Goal: Information Seeking & Learning: Compare options

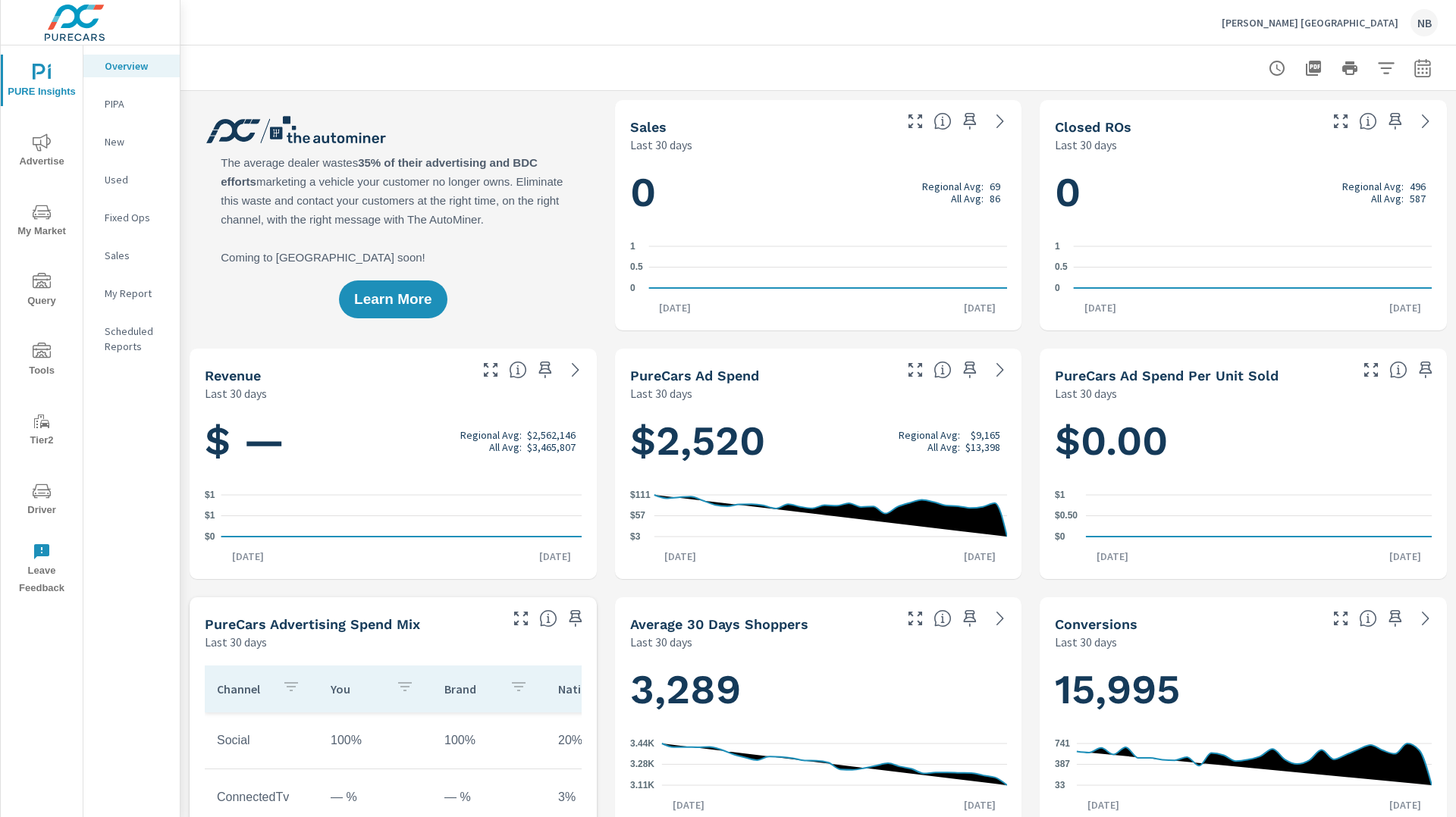
scroll to position [1422, 0]
click at [1423, 72] on icon "button" at bounding box center [1423, 68] width 19 height 19
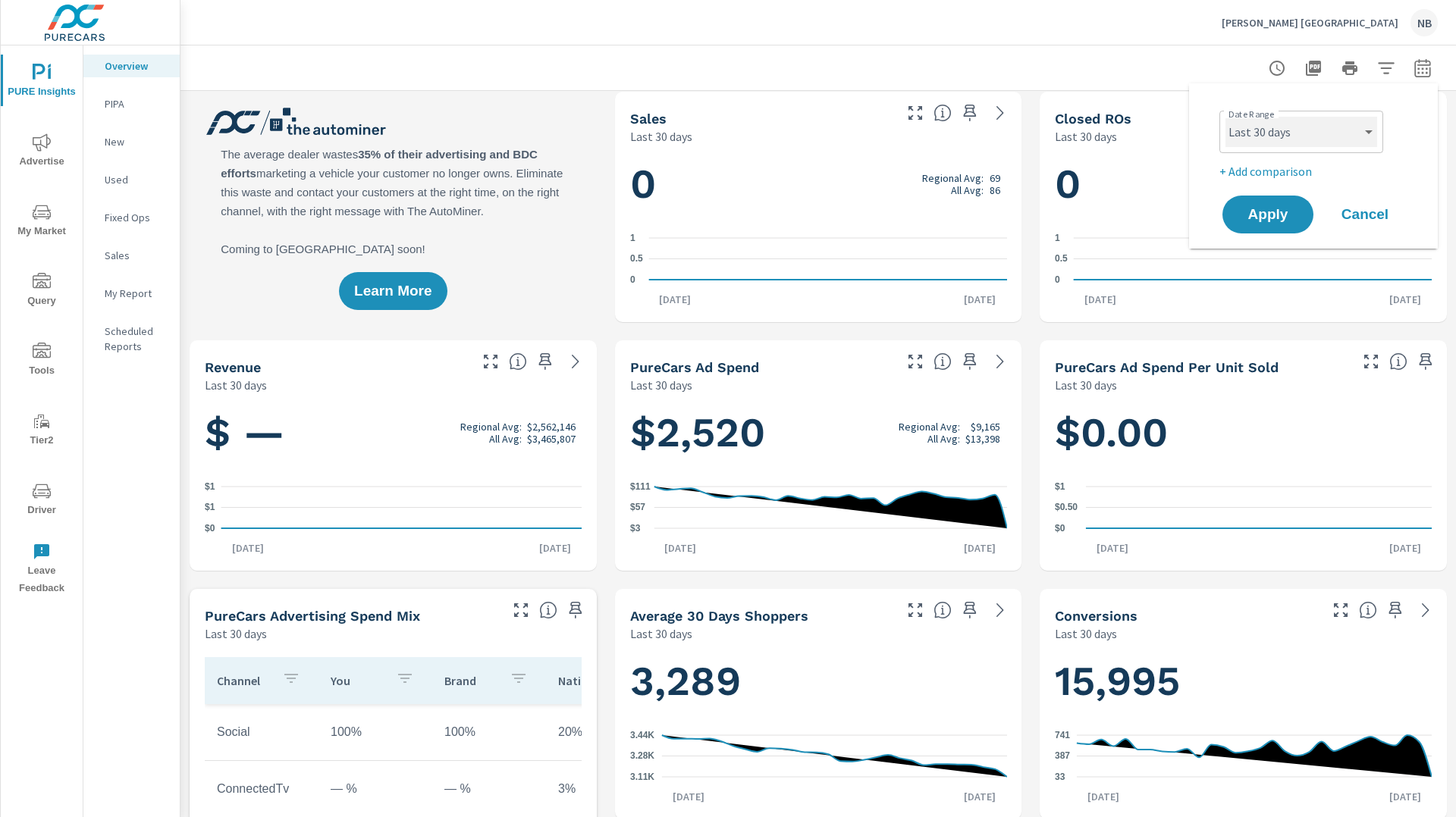
click at [1328, 140] on select "Custom [DATE] Last week Last 7 days Last 14 days Last 30 days Last 45 days Last…" at bounding box center [1301, 132] width 151 height 30
click at [1225, 117] on select "Custom [DATE] Last week Last 7 days Last 14 days Last 30 days Last 45 days Last…" at bounding box center [1301, 132] width 151 height 30
select select "custom"
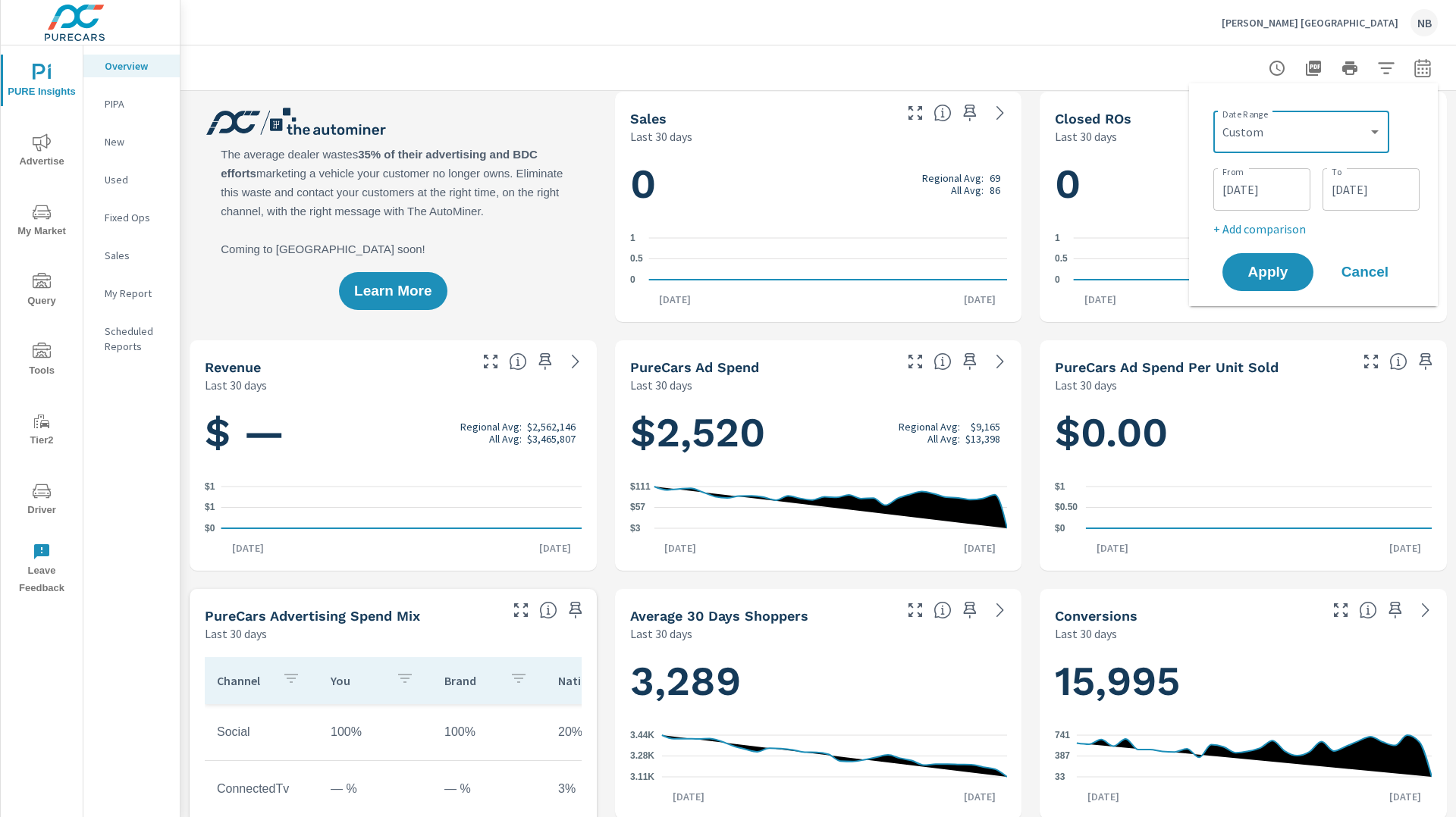
click at [1276, 178] on input "[DATE]" at bounding box center [1262, 189] width 85 height 30
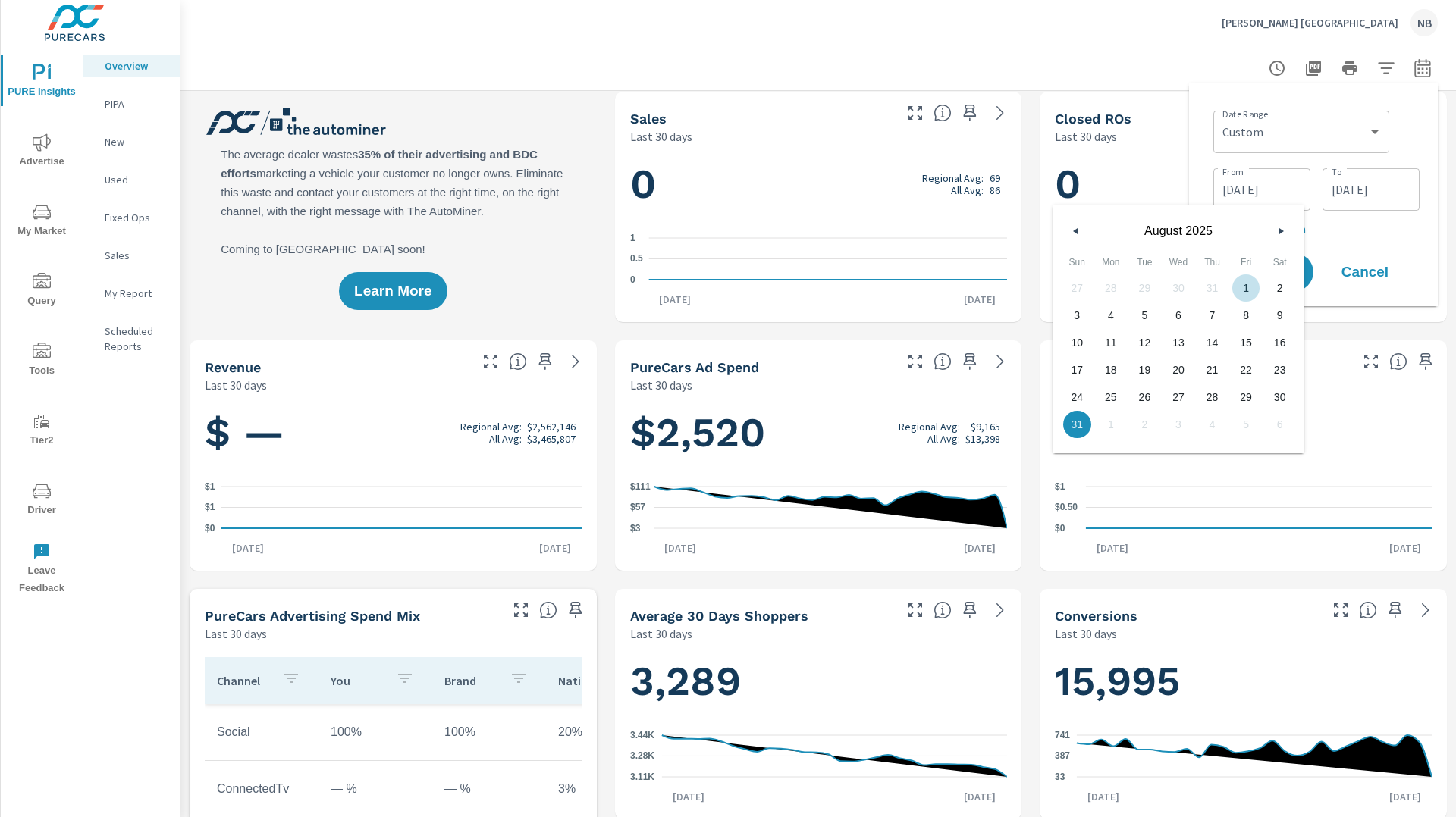
click at [1277, 226] on button "button" at bounding box center [1281, 231] width 19 height 19
click at [1115, 288] on span "1" at bounding box center [1111, 287] width 34 height 19
type input "[DATE]"
click at [1422, 117] on div "Date Range Custom [DATE] Last week Last 7 days Last 14 days Last 30 days Last 4…" at bounding box center [1313, 194] width 225 height 199
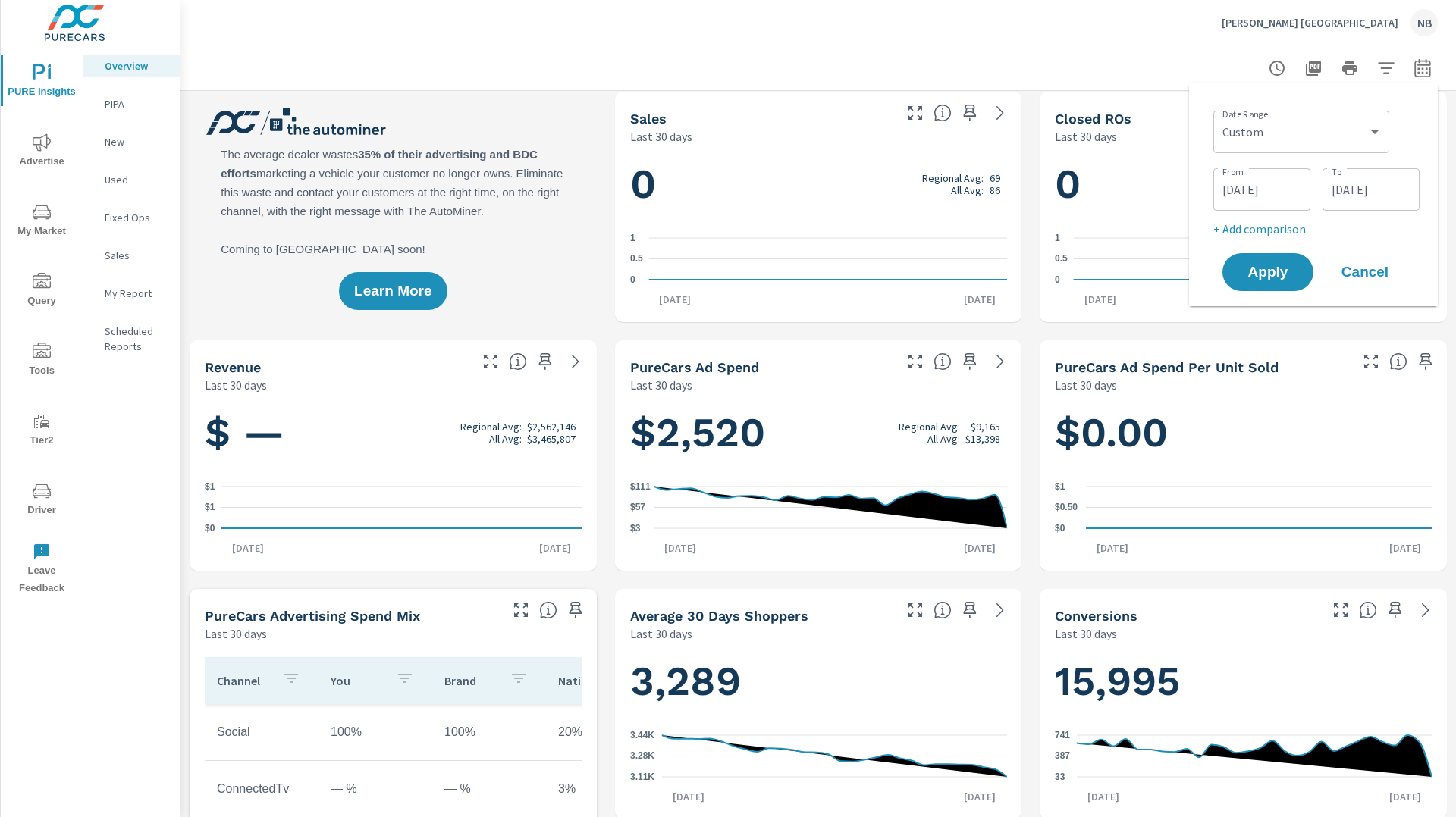
click at [1276, 232] on p "+ Add comparison" at bounding box center [1317, 229] width 206 height 19
click at [1277, 251] on select "Custom Previous period Previous month Previous year" at bounding box center [1301, 256] width 164 height 30
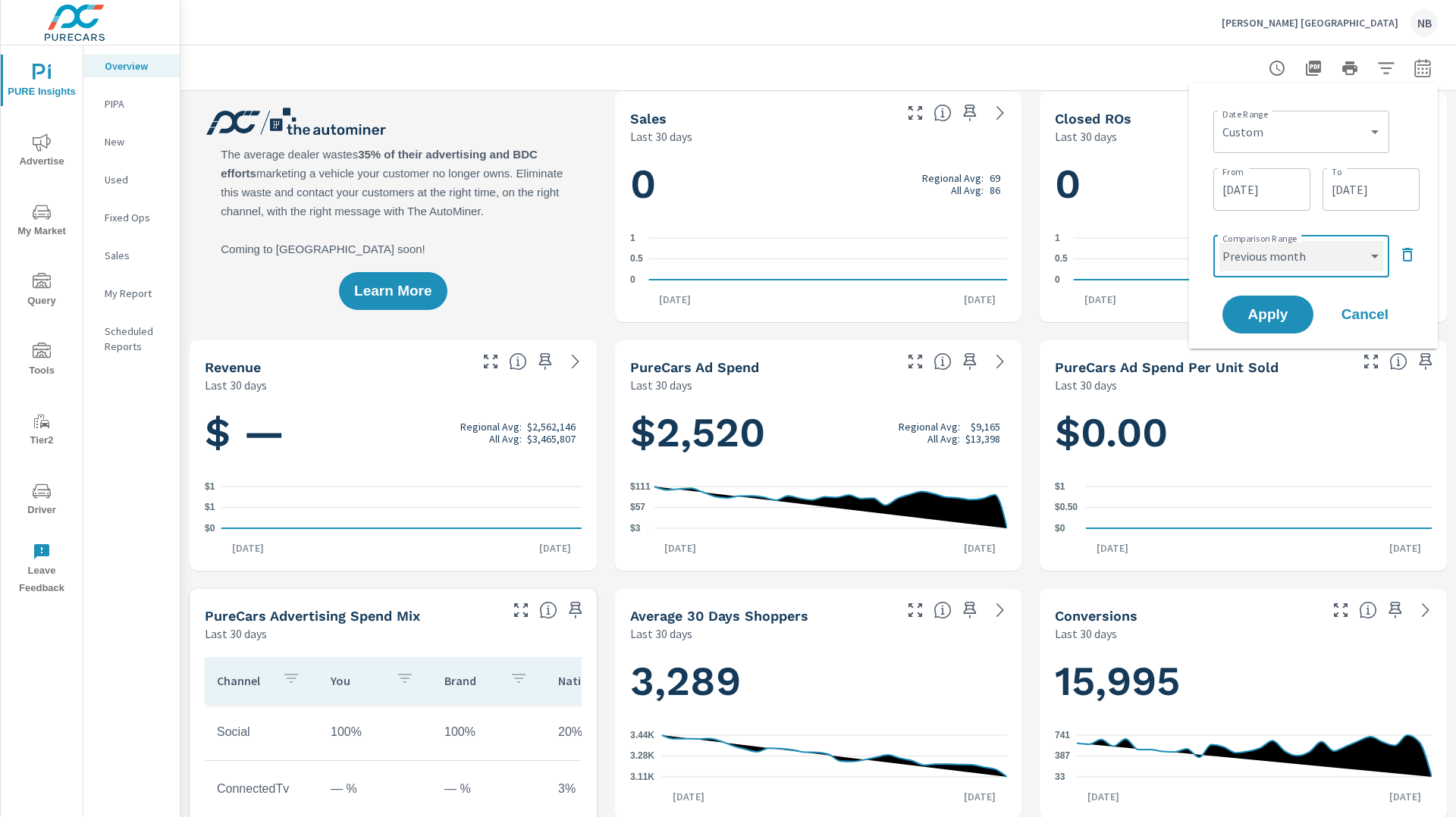
click at [1219, 241] on select "Custom Previous period Previous month Previous year" at bounding box center [1301, 256] width 164 height 30
select select "Previous month"
click at [1283, 327] on button "Apply" at bounding box center [1268, 314] width 94 height 40
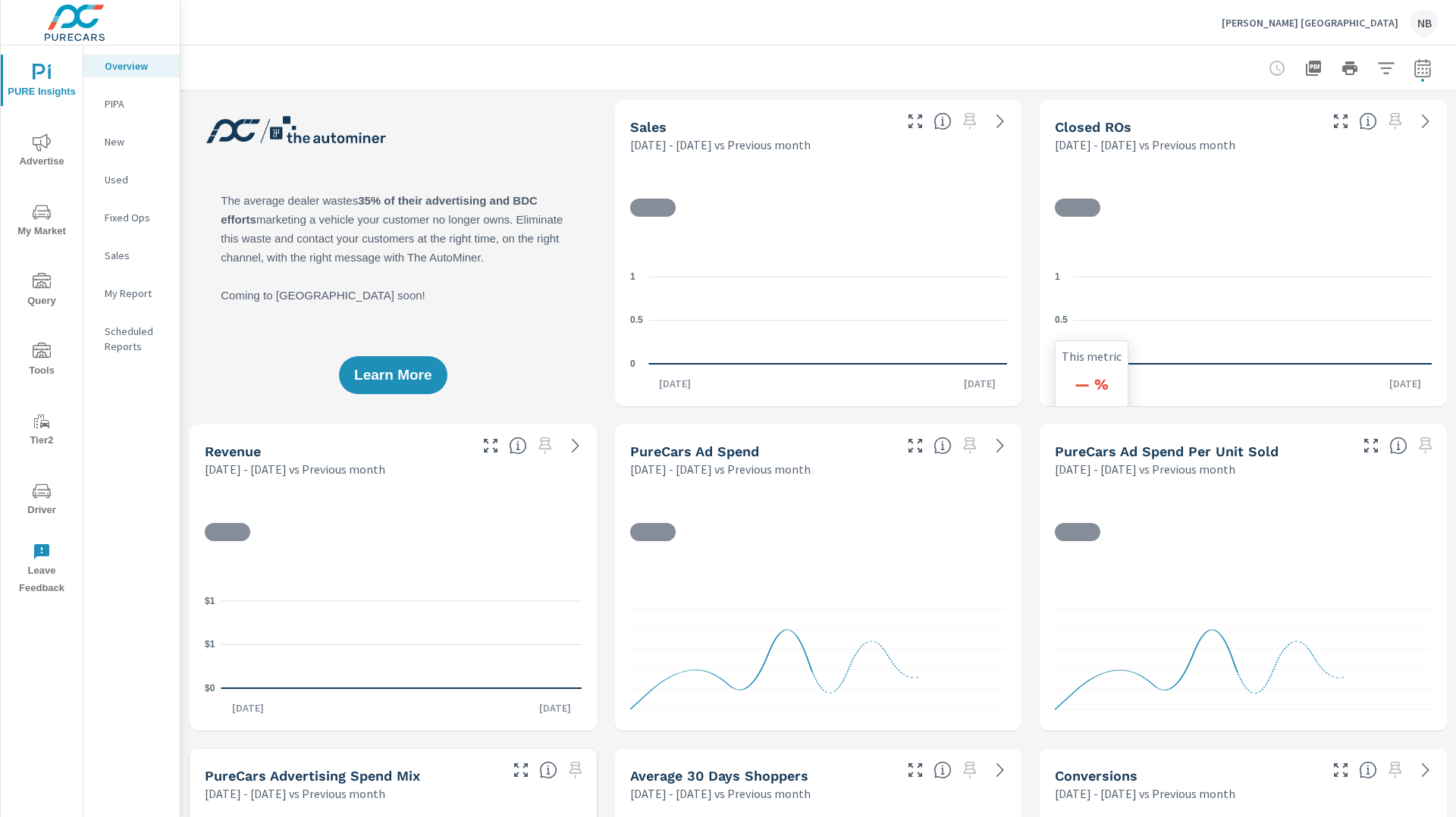
scroll to position [1422, 0]
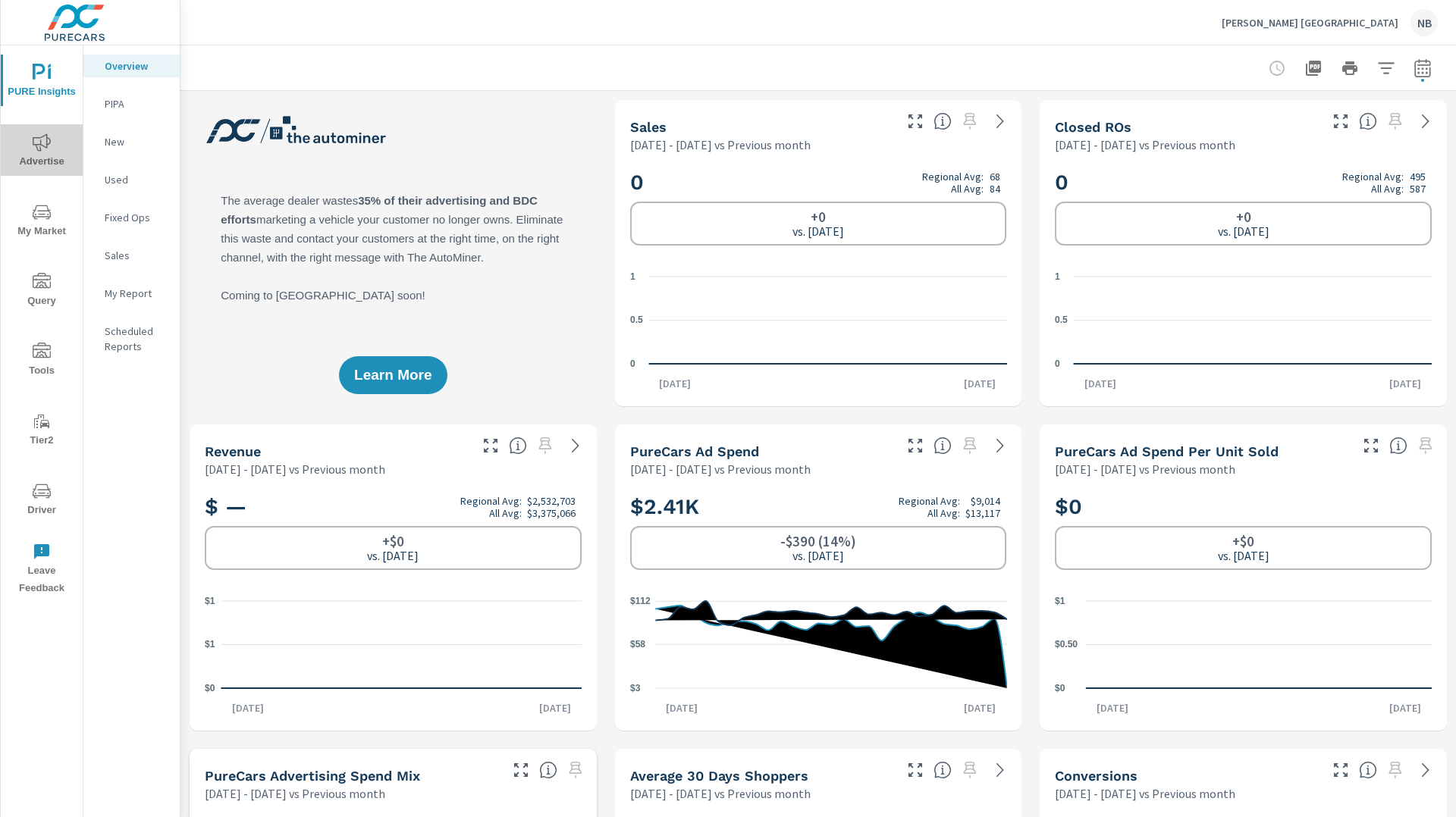
click at [35, 141] on icon "nav menu" at bounding box center [42, 143] width 19 height 19
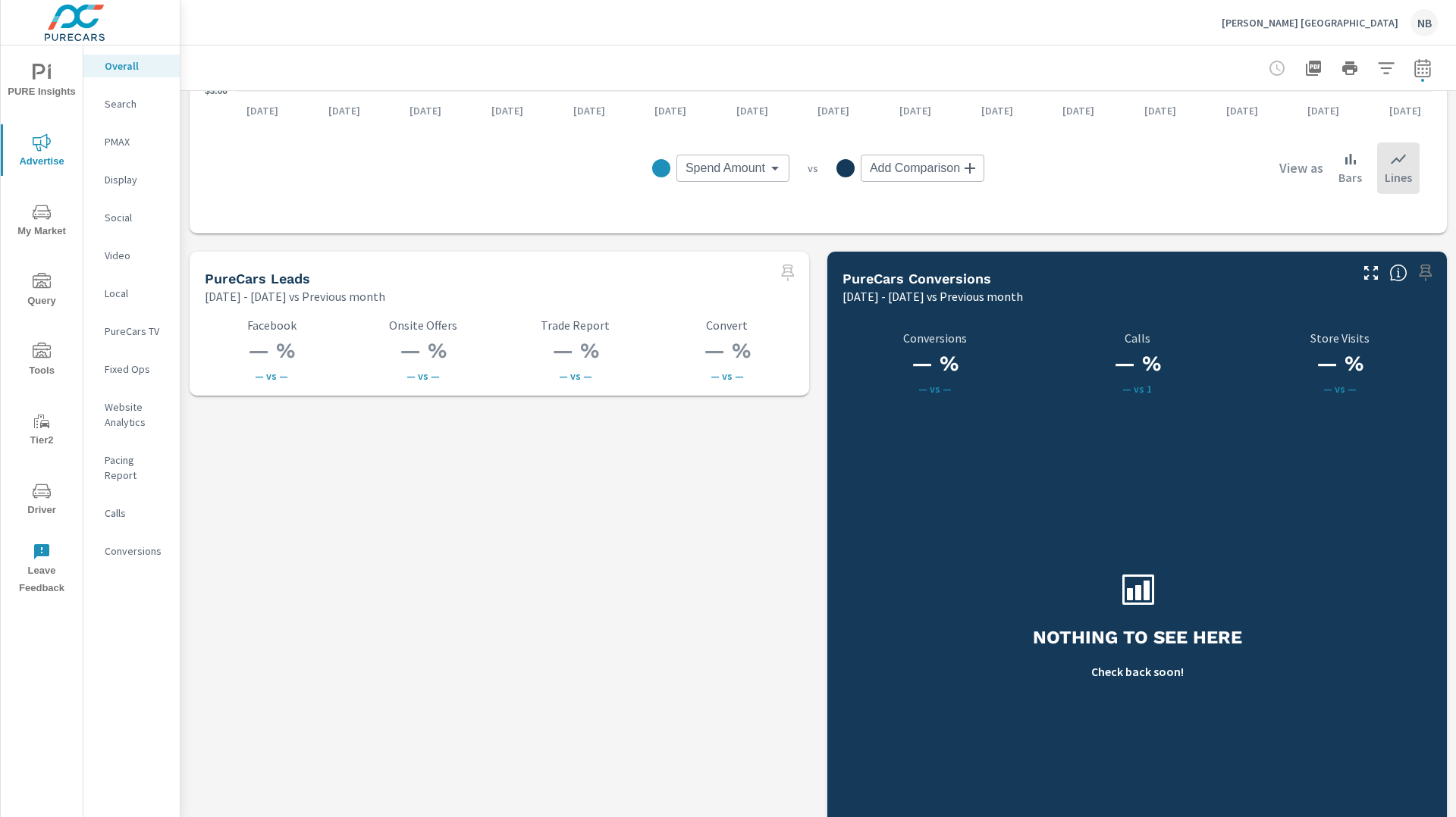
scroll to position [2032, 0]
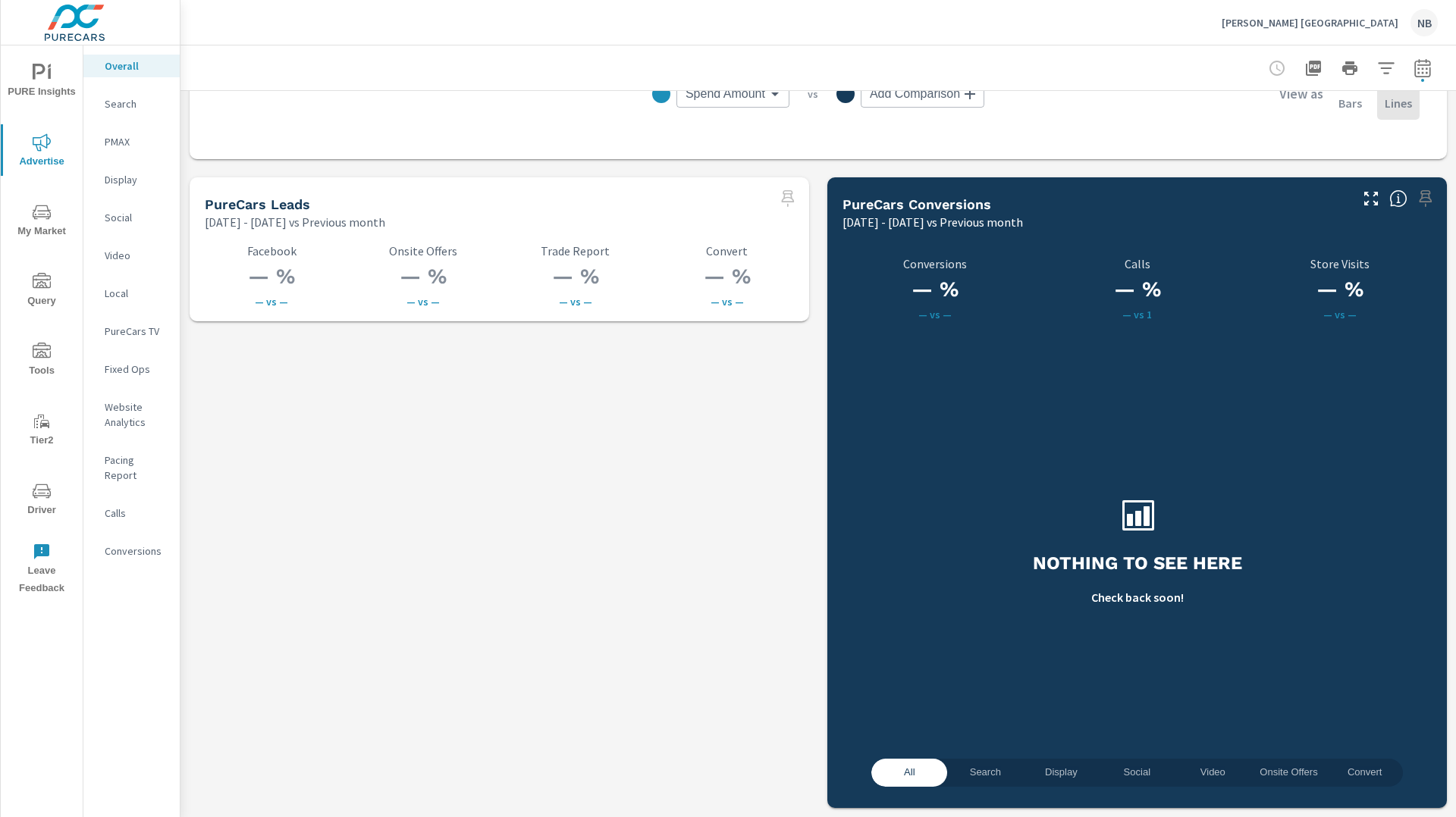
click at [122, 223] on p "Social" at bounding box center [136, 218] width 63 height 15
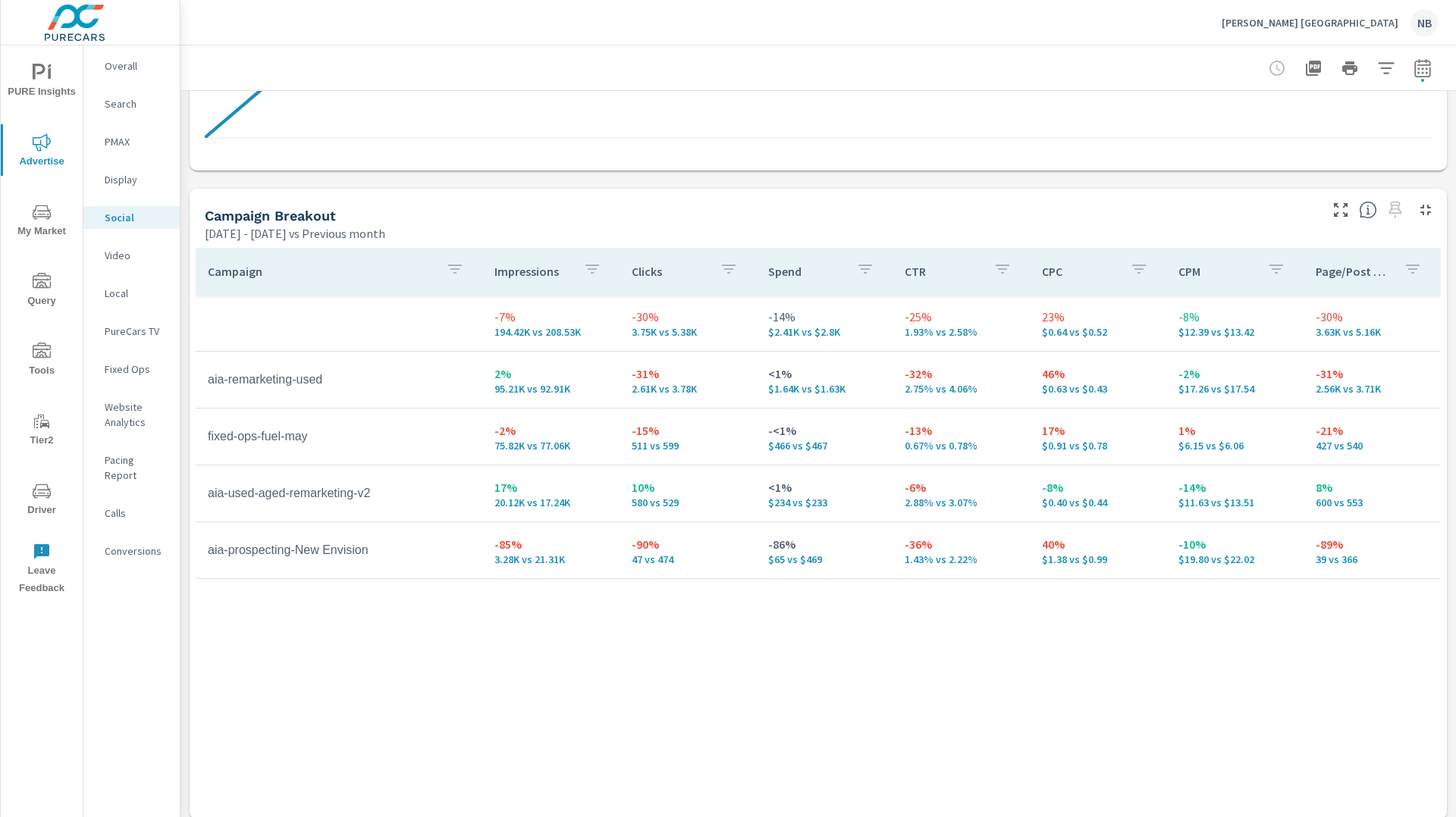
scroll to position [572, 0]
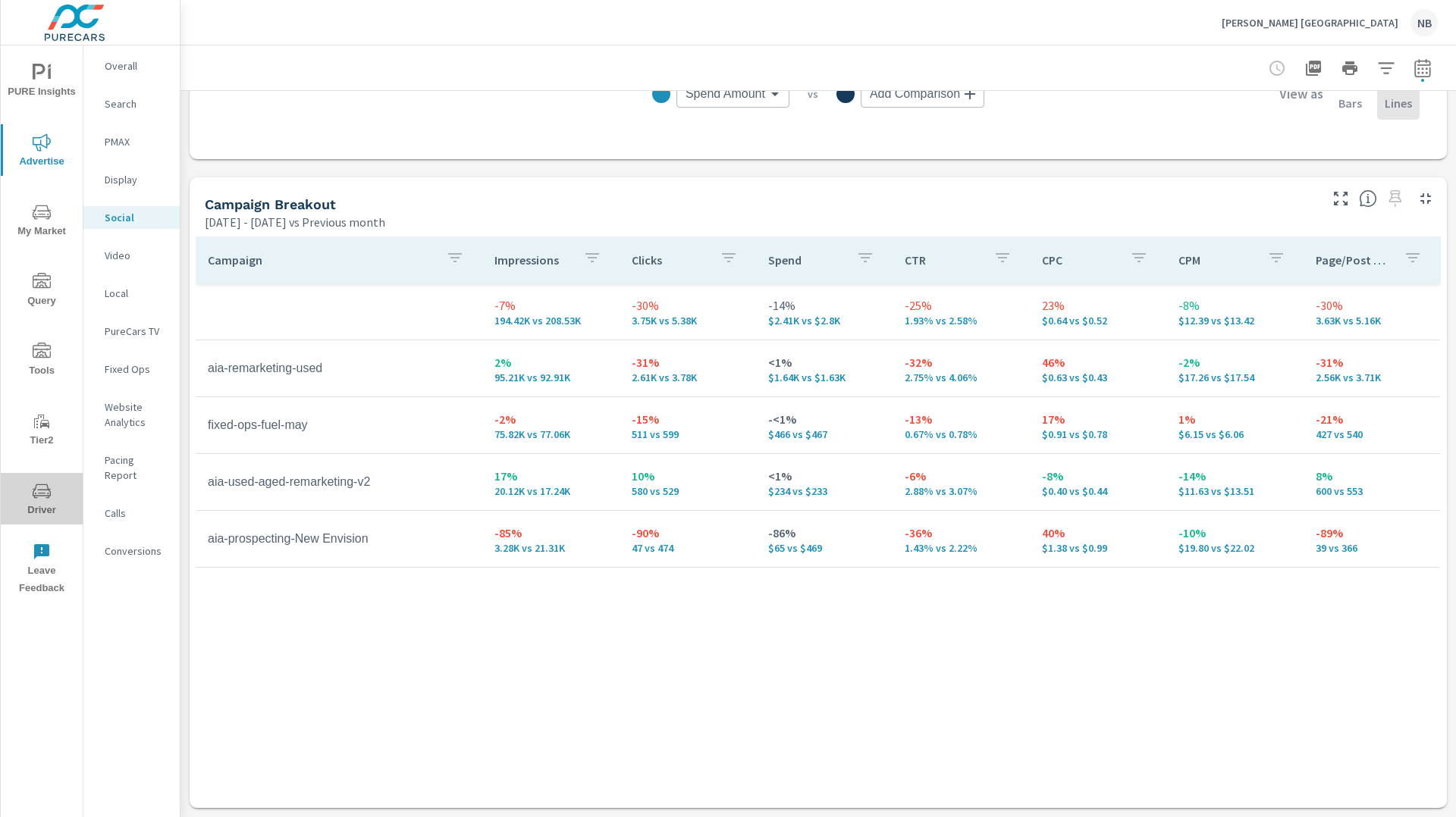
click at [49, 491] on icon "nav menu" at bounding box center [42, 491] width 19 height 14
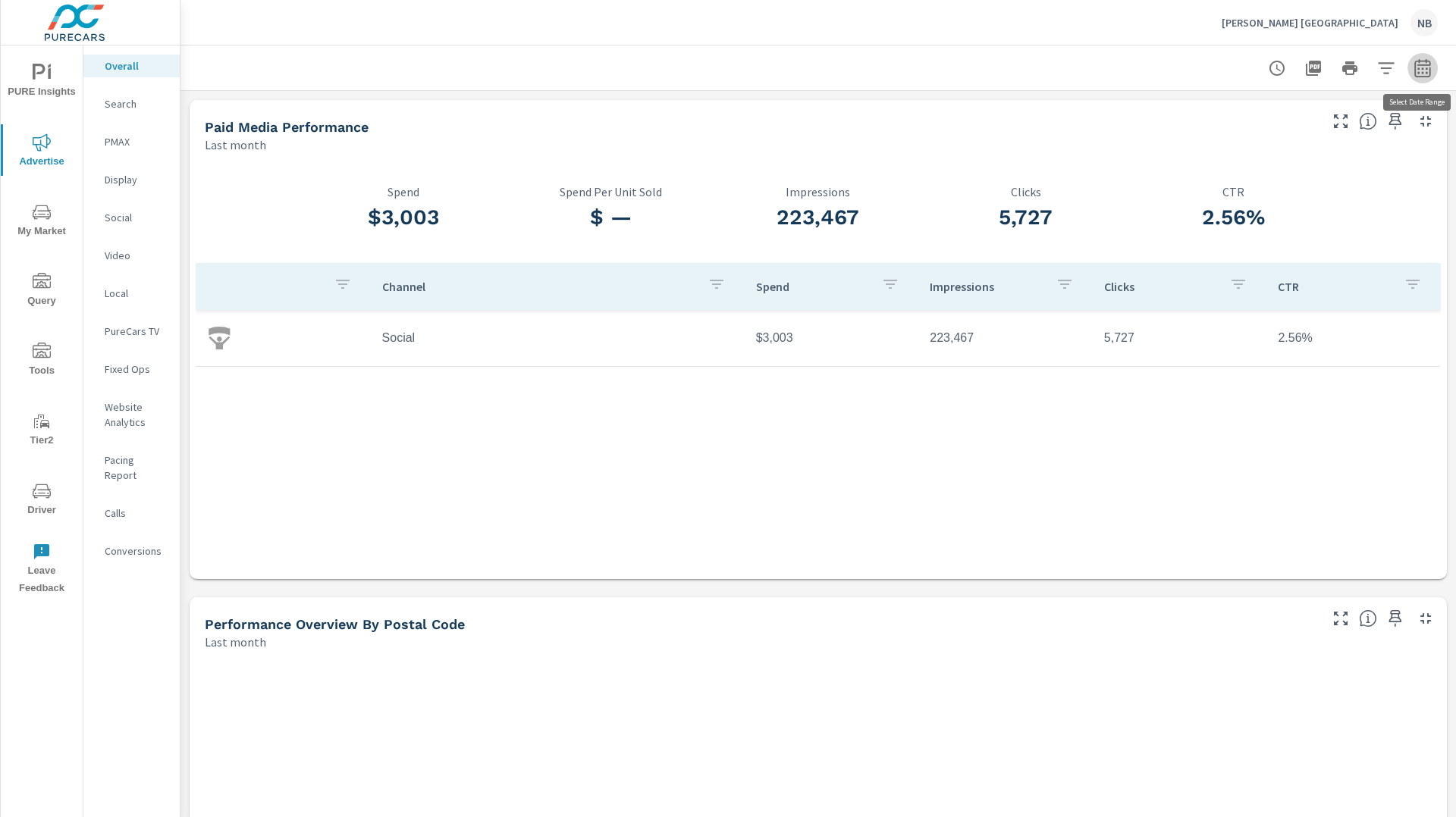
click at [1418, 74] on icon "button" at bounding box center [1423, 68] width 19 height 19
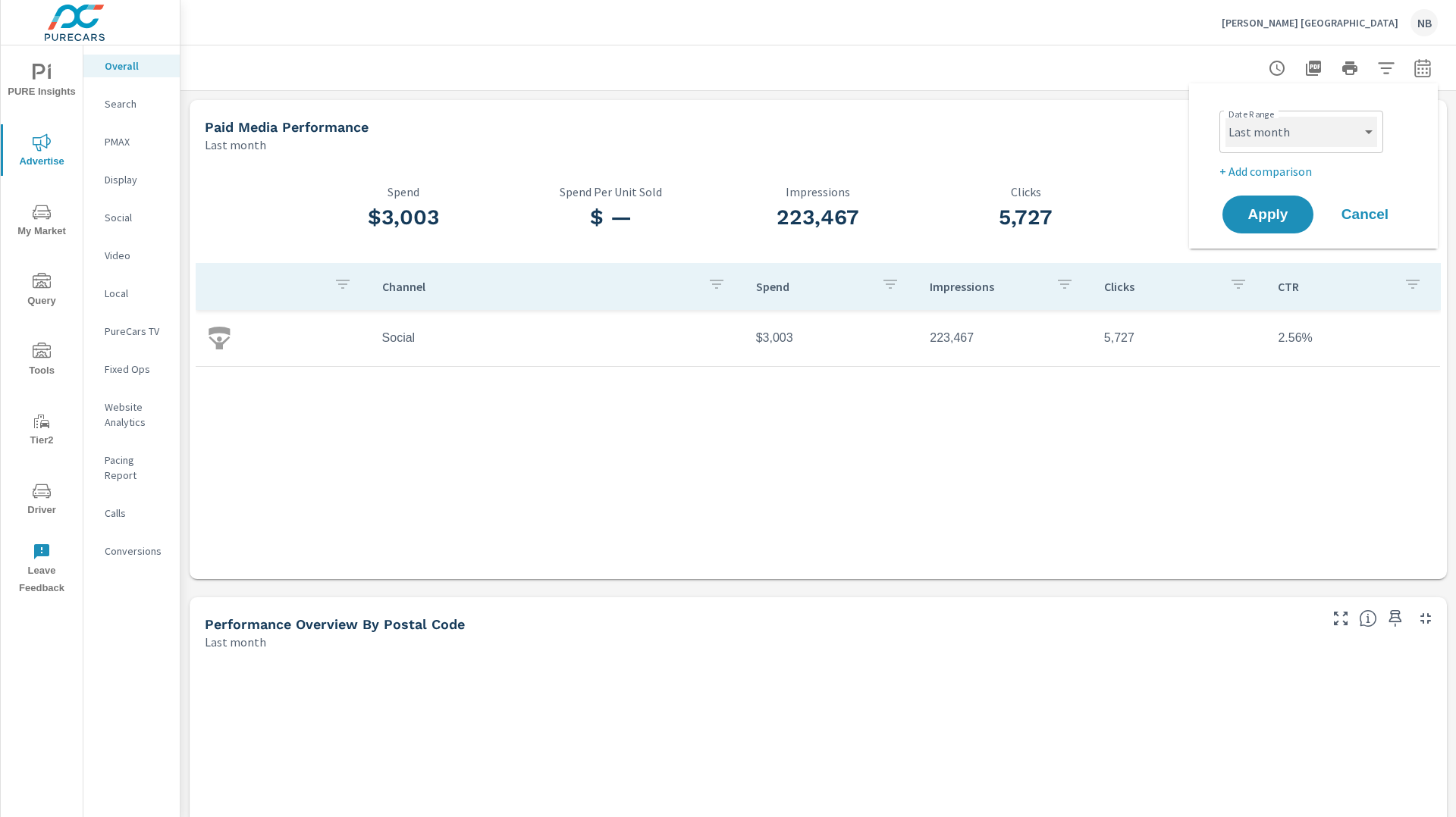
click at [1333, 127] on select "Custom [DATE] Last week Last 7 days Last 14 days Last 30 days Last 45 days Last…" at bounding box center [1301, 132] width 151 height 30
click at [1225, 117] on select "Custom [DATE] Last week Last 7 days Last 14 days Last 30 days Last 45 days Last…" at bounding box center [1301, 132] width 151 height 30
select select "Month to date"
click at [1277, 175] on p "+ Add comparison" at bounding box center [1317, 172] width 194 height 19
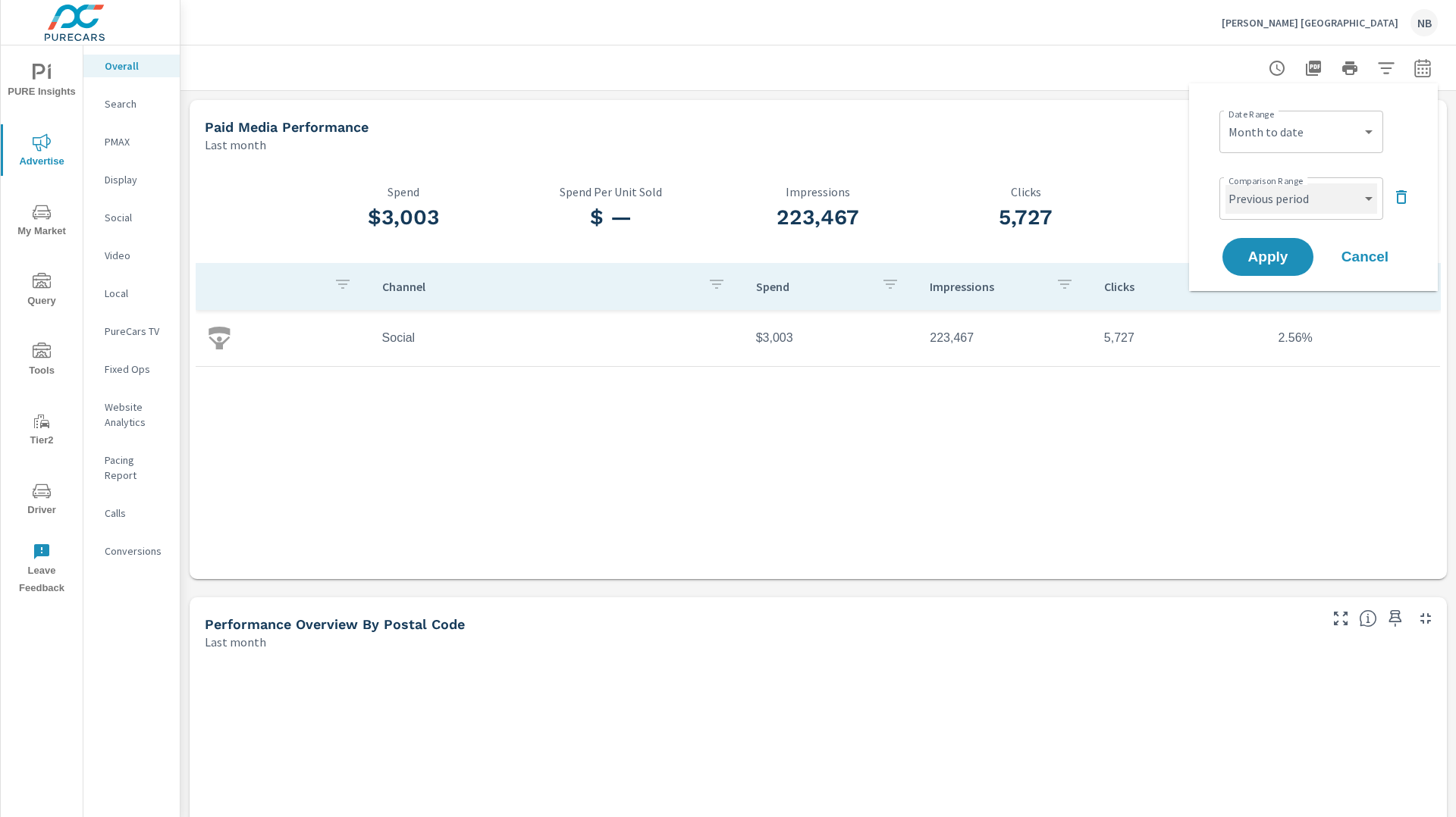
click at [1289, 199] on select "Custom Previous period Previous month Previous year" at bounding box center [1301, 199] width 151 height 30
click at [1225, 183] on select "Custom Previous period Previous month Previous year" at bounding box center [1301, 199] width 151 height 30
select select "Previous month"
click at [1300, 137] on select "Custom [DATE] Last week Last 7 days Last 14 days Last 30 days Last 45 days Last…" at bounding box center [1301, 132] width 151 height 30
click at [1225, 117] on select "Custom [DATE] Last week Last 7 days Last 14 days Last 30 days Last 45 days Last…" at bounding box center [1301, 132] width 151 height 30
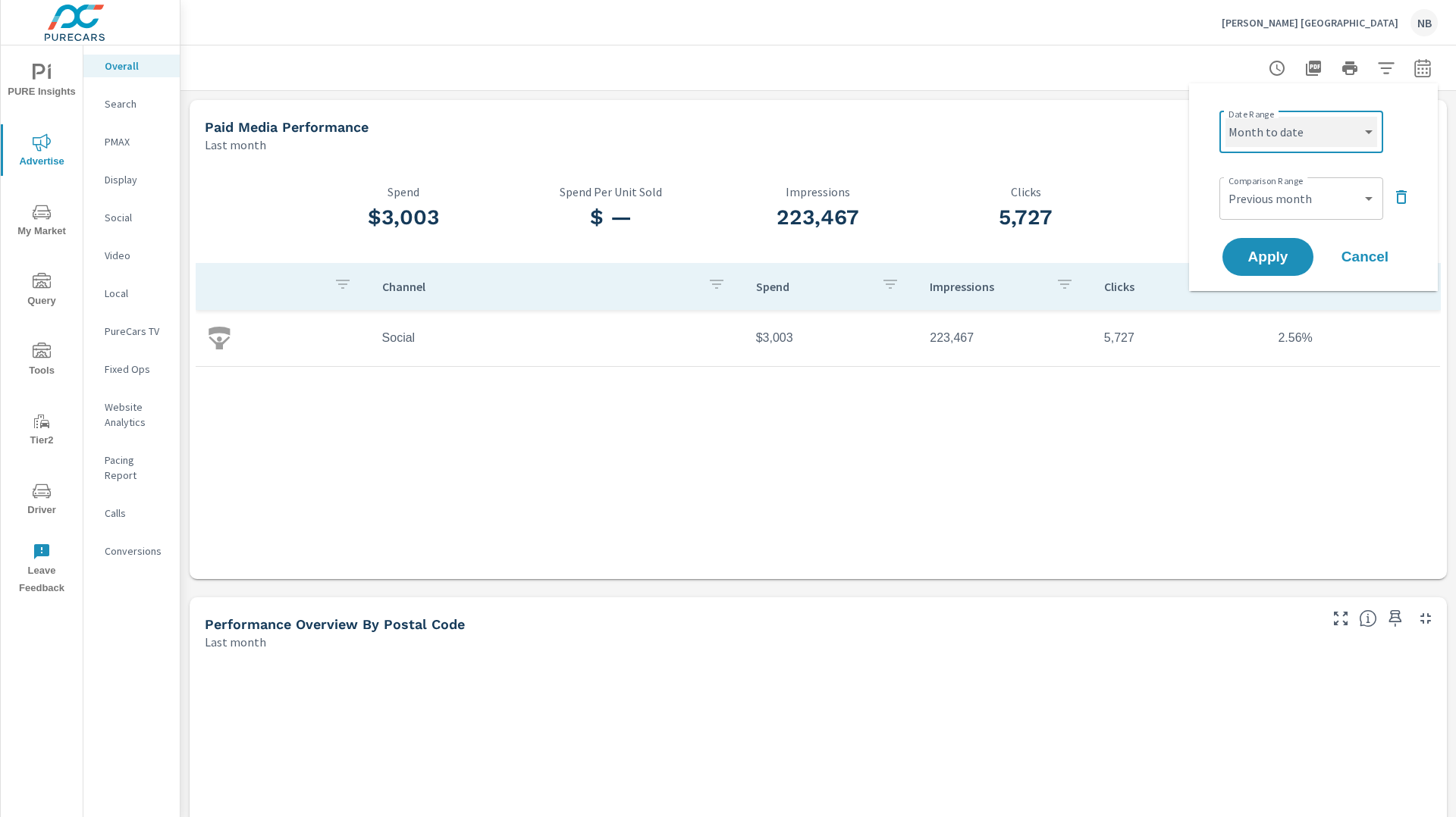
select select "custom"
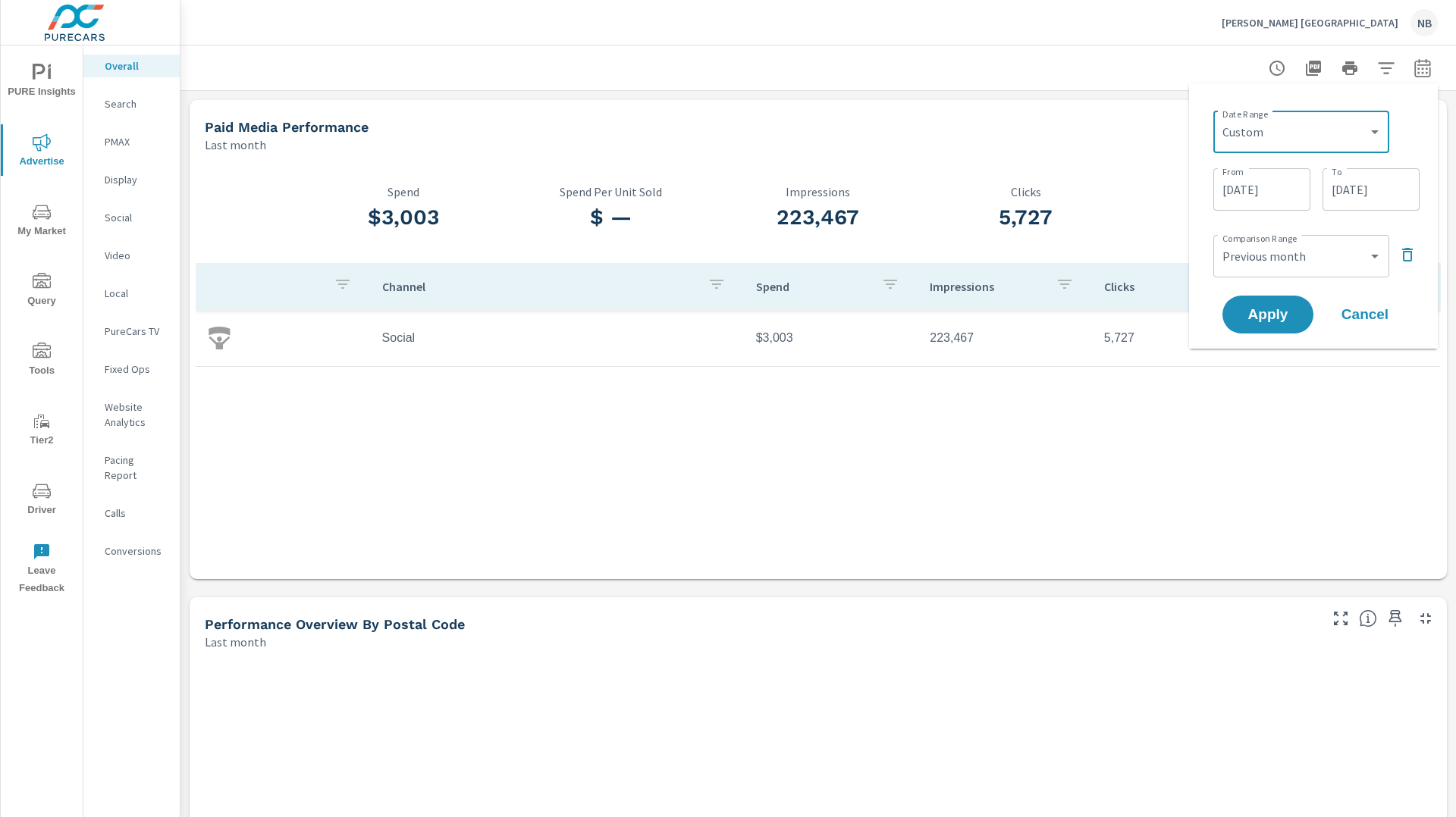
click at [1394, 184] on input "09/30/2025" at bounding box center [1371, 189] width 85 height 30
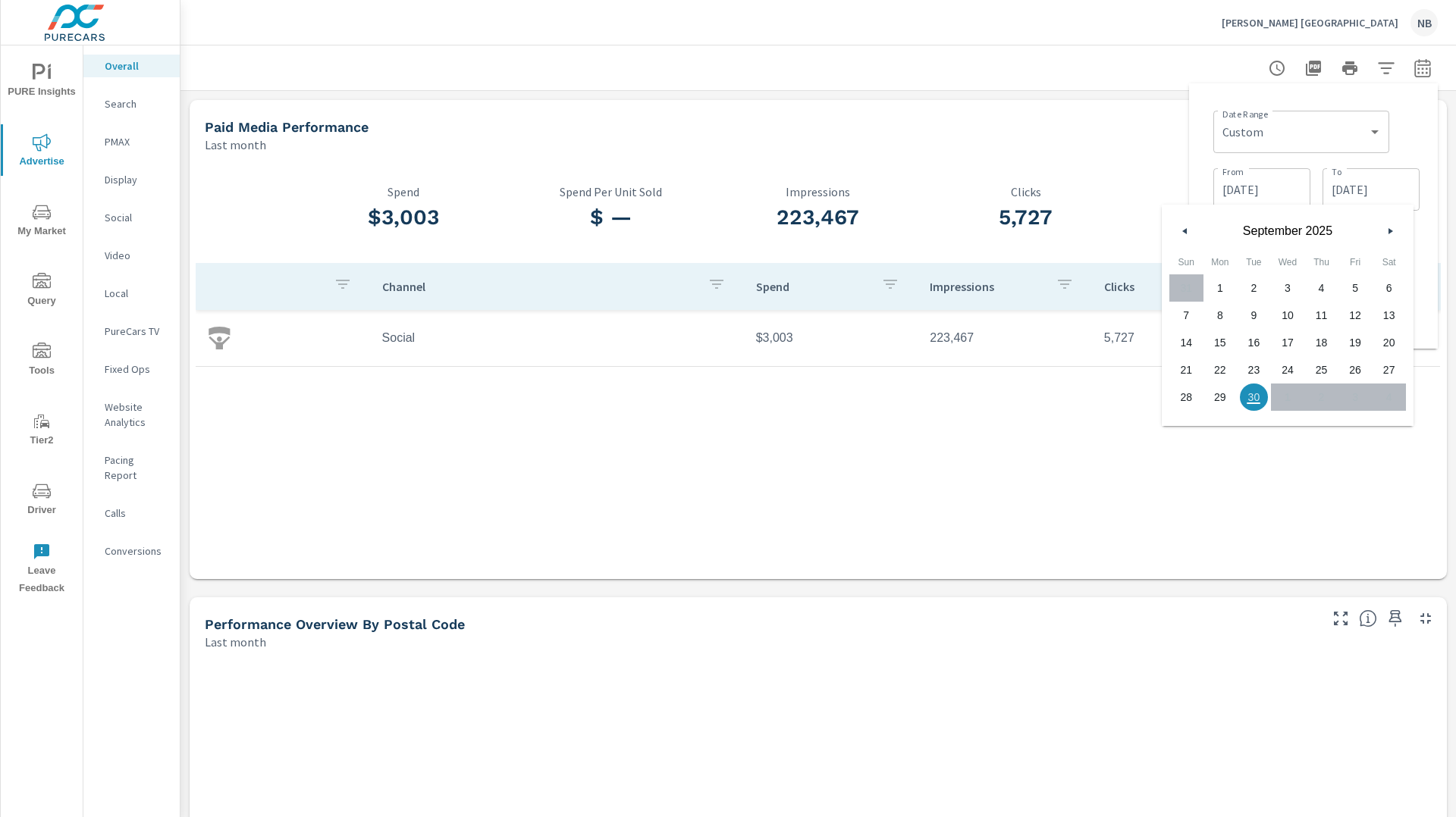
click at [1222, 400] on span "29" at bounding box center [1220, 397] width 34 height 19
type input "[DATE]"
click at [1416, 138] on div "Date Range Custom Yesterday Last week Last 7 days Last 14 days Last 30 days Las…" at bounding box center [1317, 130] width 206 height 52
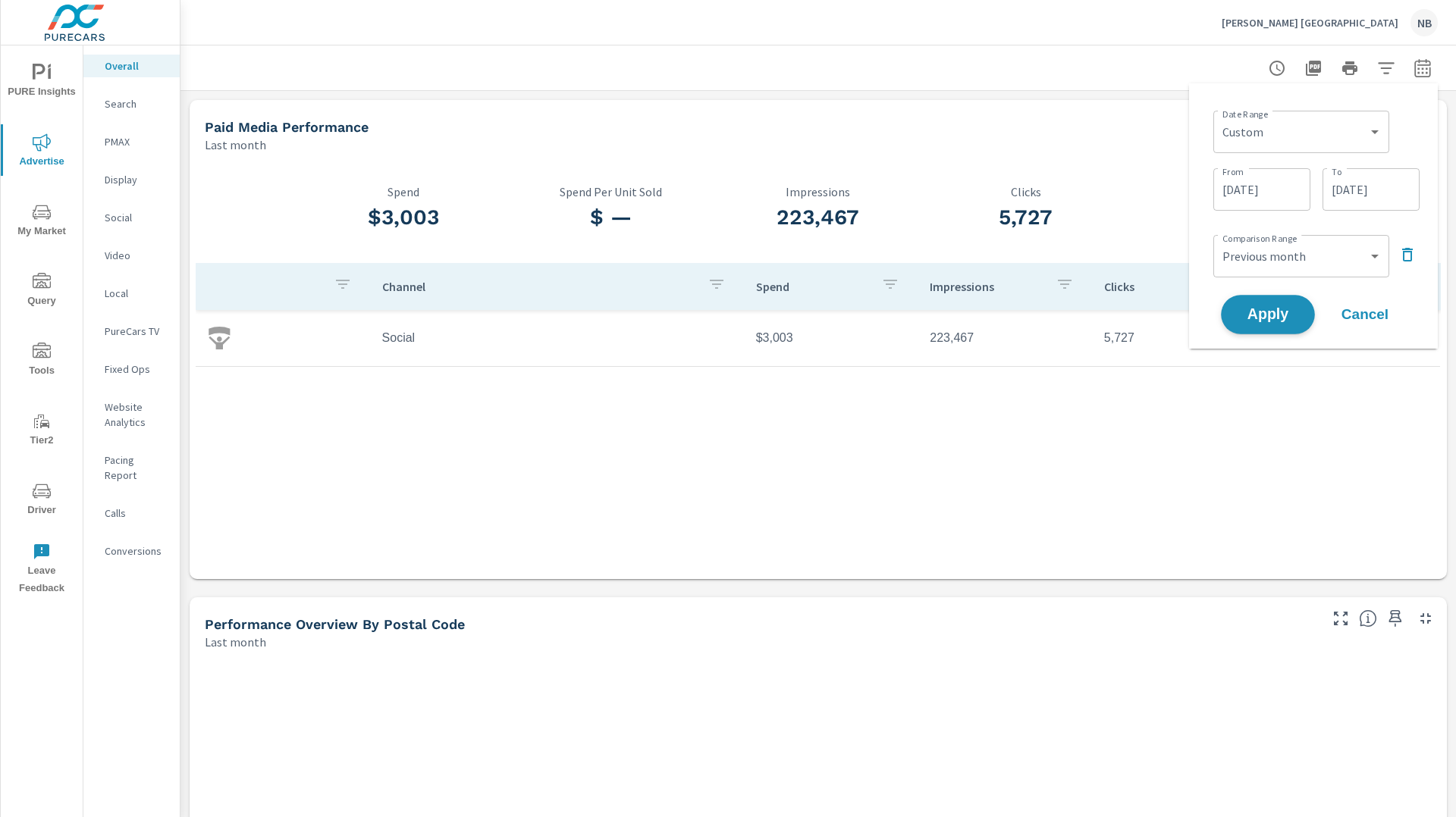
click at [1268, 323] on button "Apply" at bounding box center [1268, 314] width 94 height 40
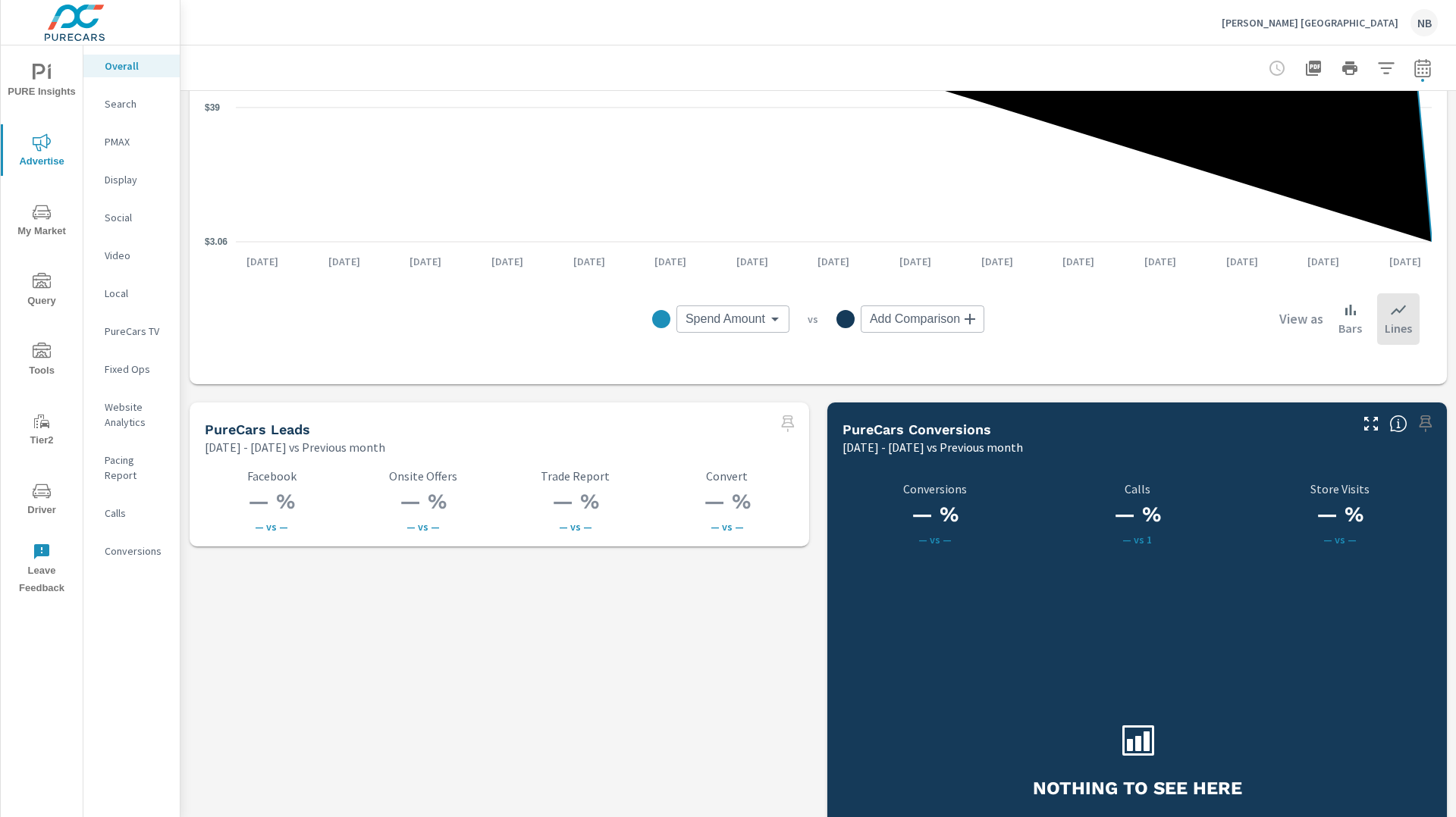
scroll to position [2032, 0]
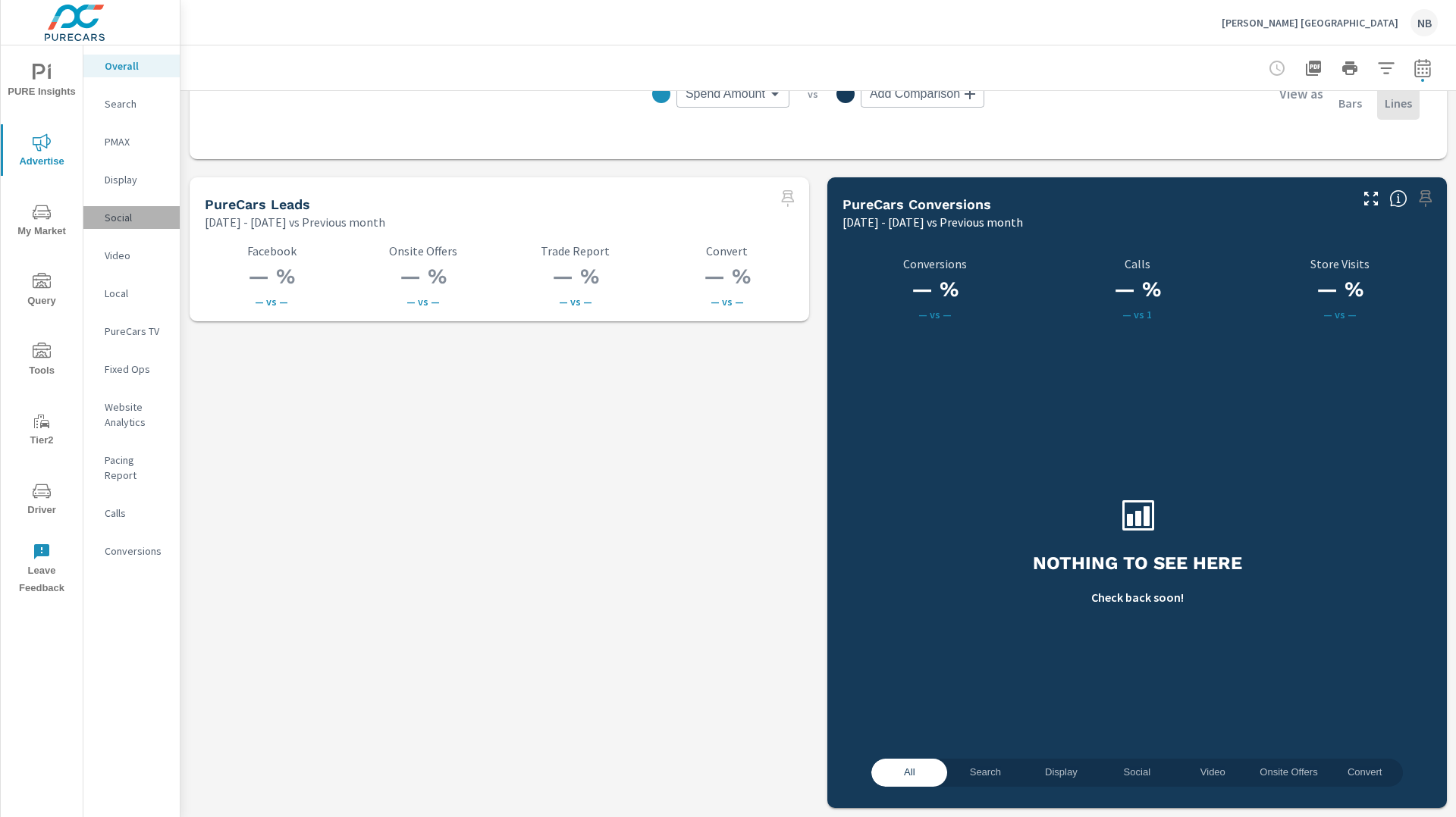
click at [127, 216] on p "Social" at bounding box center [136, 218] width 63 height 15
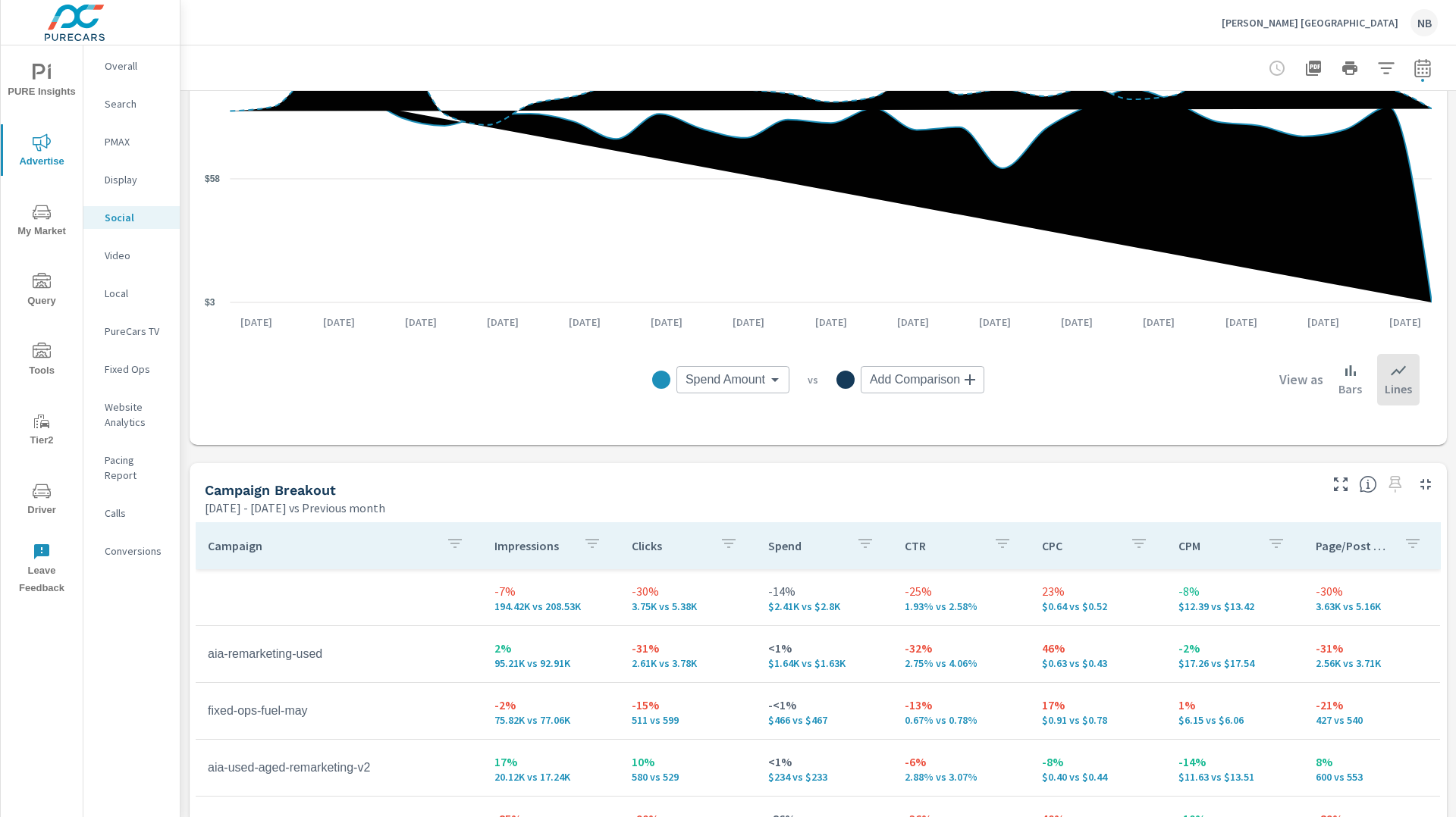
scroll to position [572, 0]
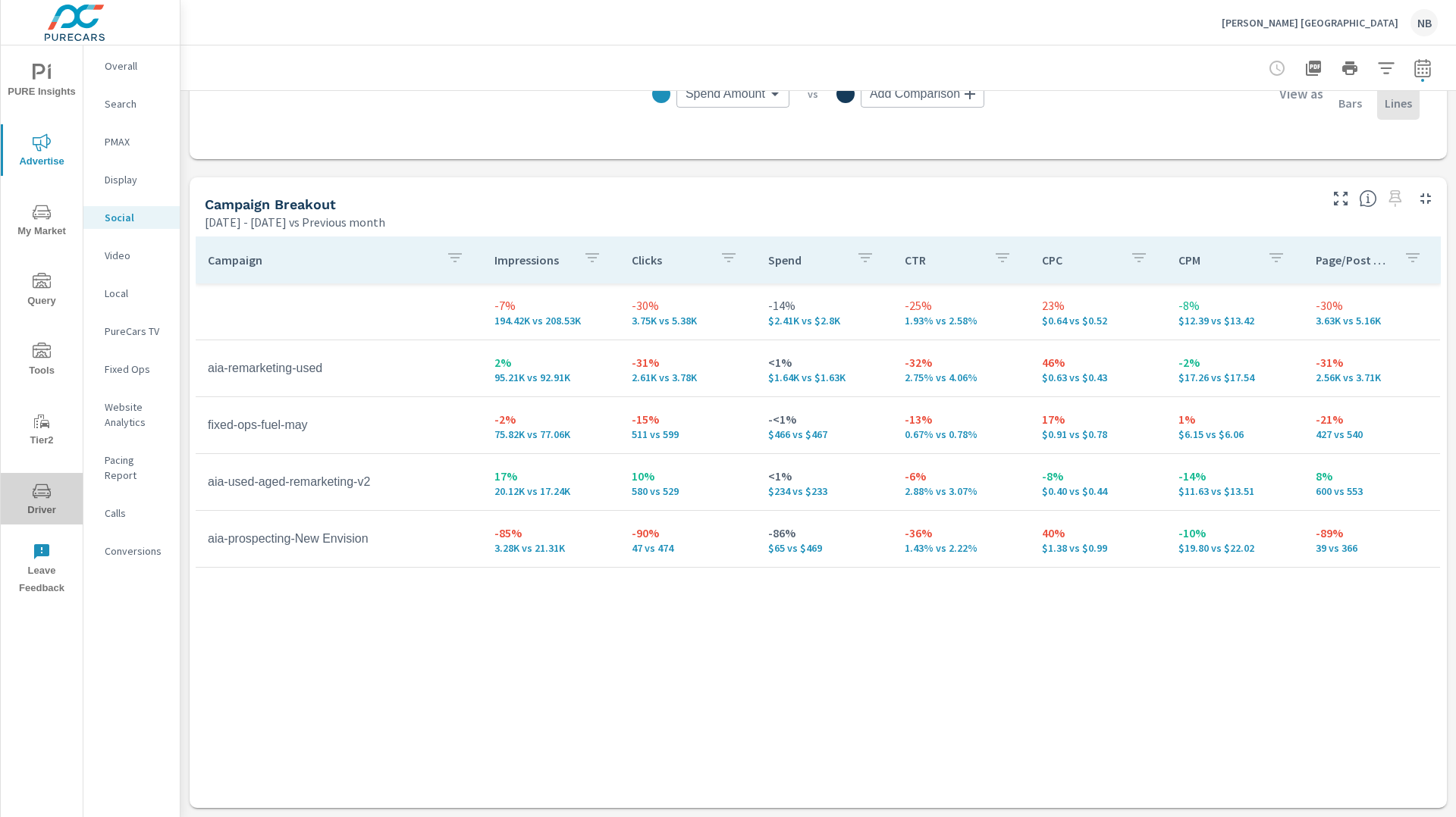
click at [40, 493] on icon "nav menu" at bounding box center [42, 492] width 19 height 19
